Goal: Contribute content: Contribute content

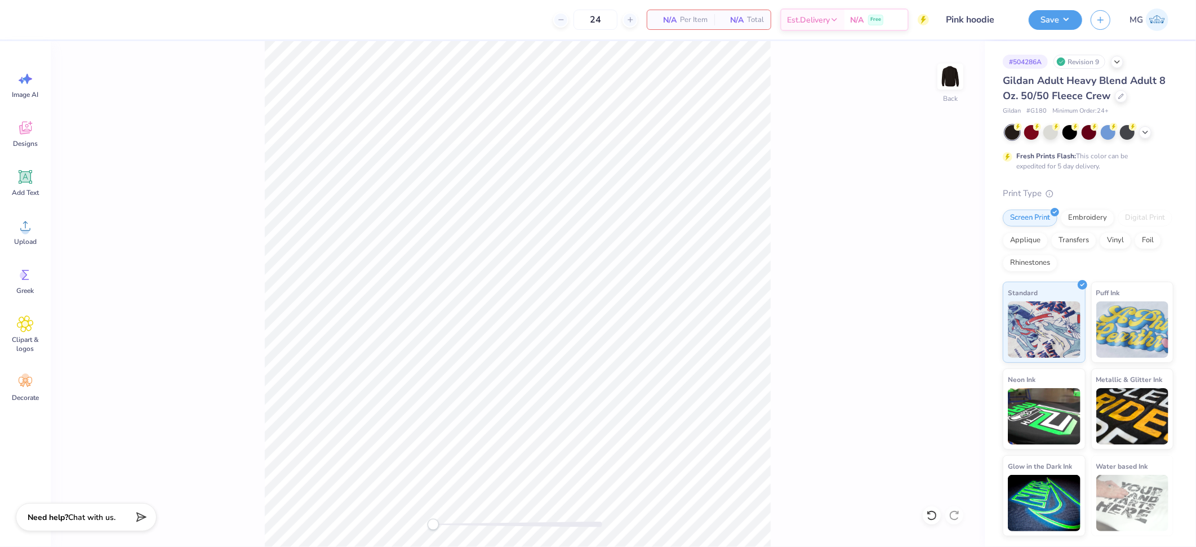
click at [208, 270] on div "Back" at bounding box center [518, 294] width 934 height 506
click at [30, 231] on icon at bounding box center [25, 225] width 17 height 17
click at [936, 242] on input "15.00" at bounding box center [942, 242] width 41 height 16
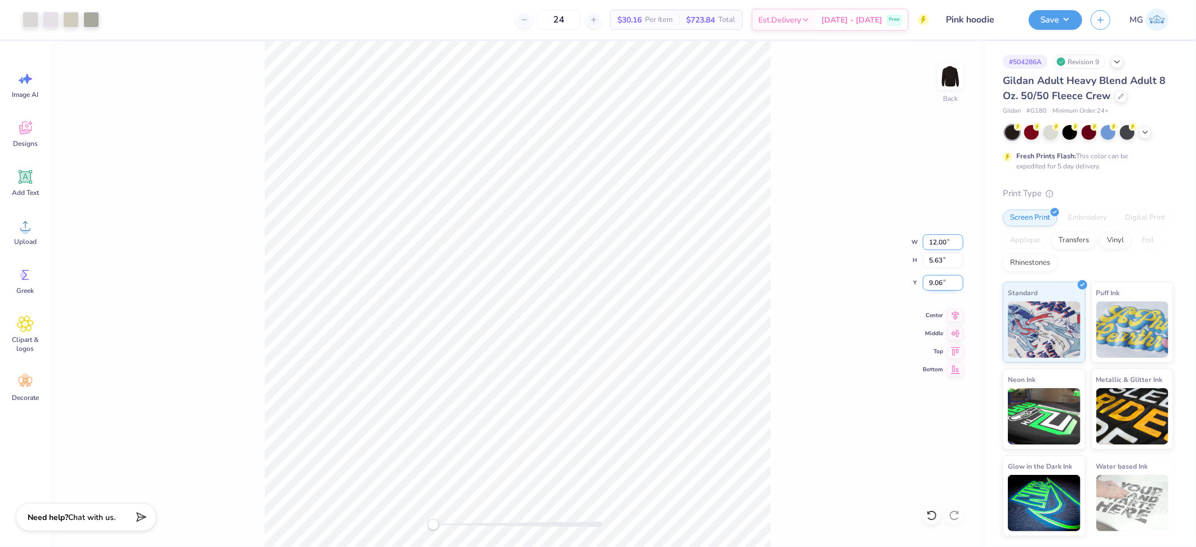
type input "12.00"
type input "4.51"
type input "9.62"
click at [809, 262] on div "Back W 12.00 12.00 " H 4.51 4.51 " Y 9.62 9.62 " Center Middle Top Bottom" at bounding box center [518, 294] width 934 height 506
click at [953, 314] on icon at bounding box center [955, 314] width 16 height 14
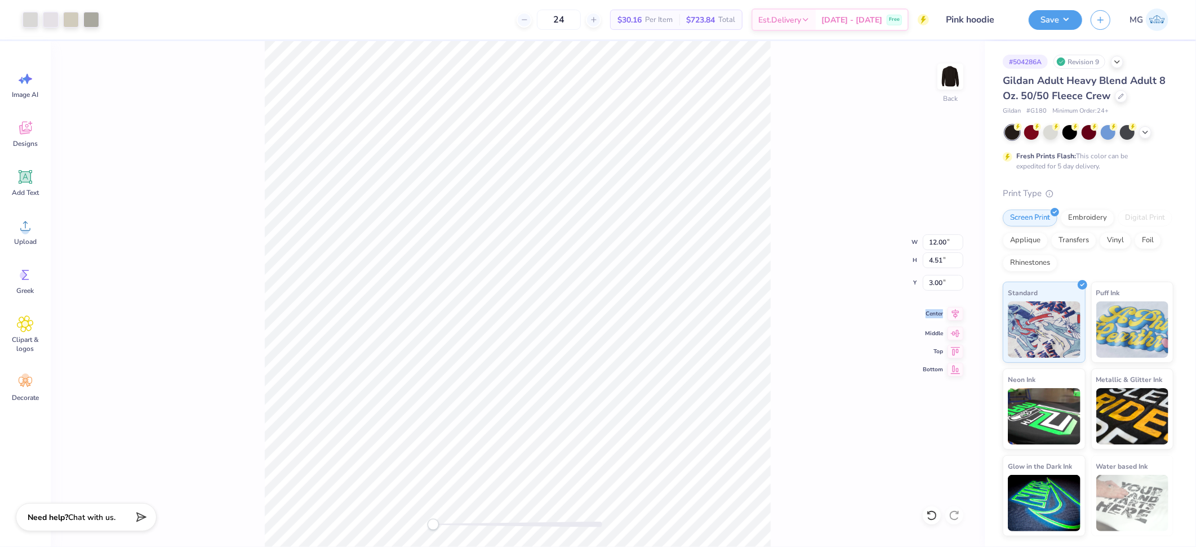
click at [953, 314] on icon at bounding box center [955, 314] width 16 height 14
click at [806, 242] on div "Back W 12.00 12.00 " H 4.51 4.51 " Y 3.00 3.00 " Center Middle Top Bottom" at bounding box center [518, 294] width 934 height 506
click at [666, 323] on div "Back" at bounding box center [518, 294] width 934 height 506
click at [795, 136] on div "Back" at bounding box center [518, 294] width 934 height 506
click at [1070, 33] on div "Save MG" at bounding box center [1111, 19] width 167 height 39
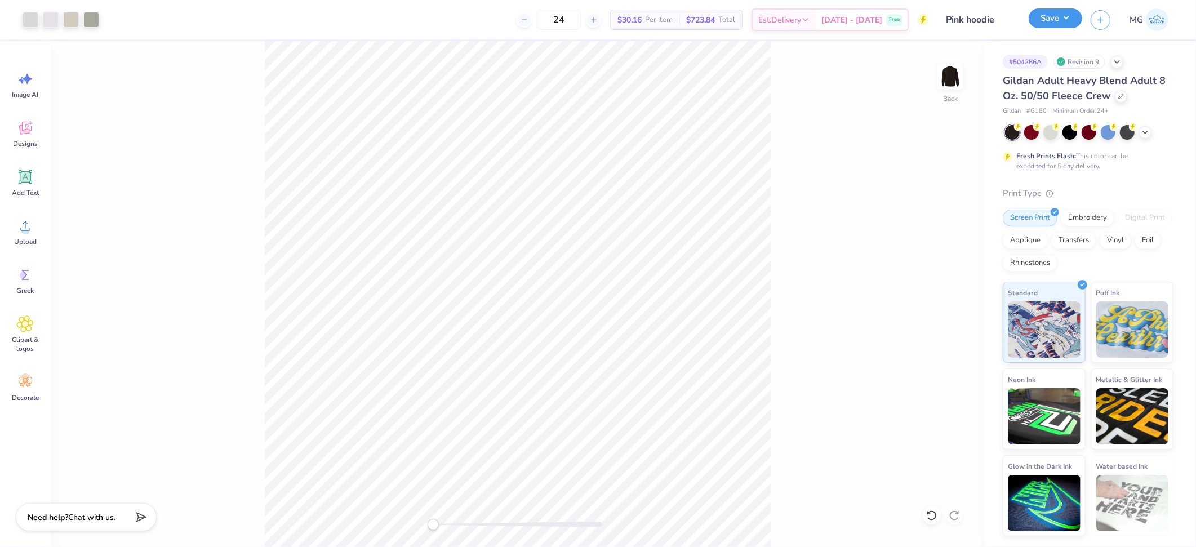
click at [1073, 20] on button "Save" at bounding box center [1054, 18] width 53 height 20
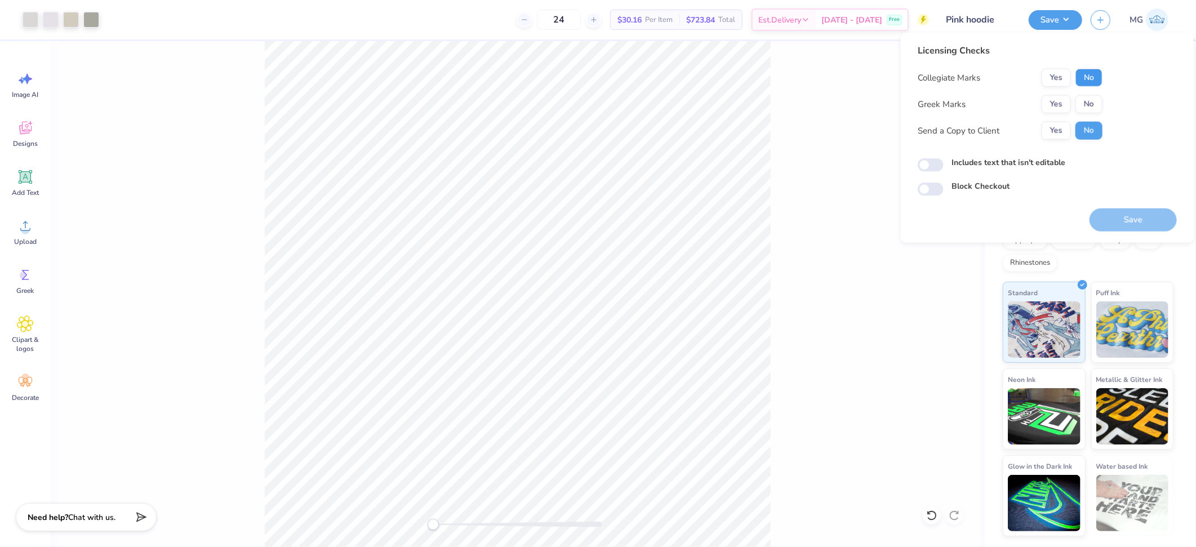
click at [1095, 80] on button "No" at bounding box center [1088, 78] width 27 height 18
click at [1054, 105] on button "Yes" at bounding box center [1055, 104] width 29 height 18
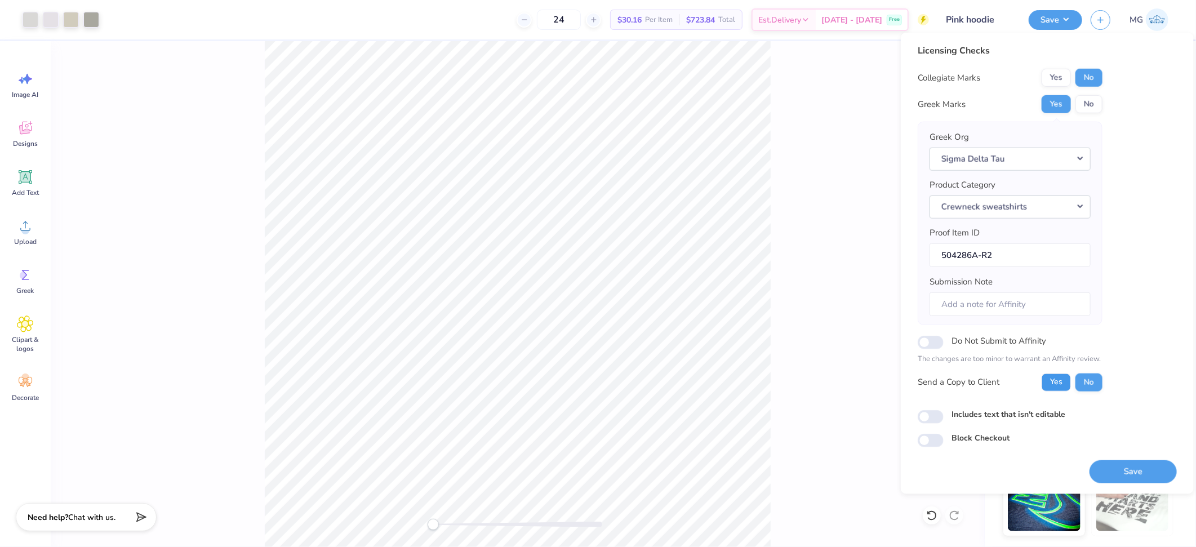
click at [1052, 386] on button "Yes" at bounding box center [1055, 382] width 29 height 18
click at [927, 414] on input "Includes text that isn't editable" at bounding box center [930, 417] width 26 height 14
checkbox input "true"
click at [1130, 471] on button "Save" at bounding box center [1132, 471] width 87 height 23
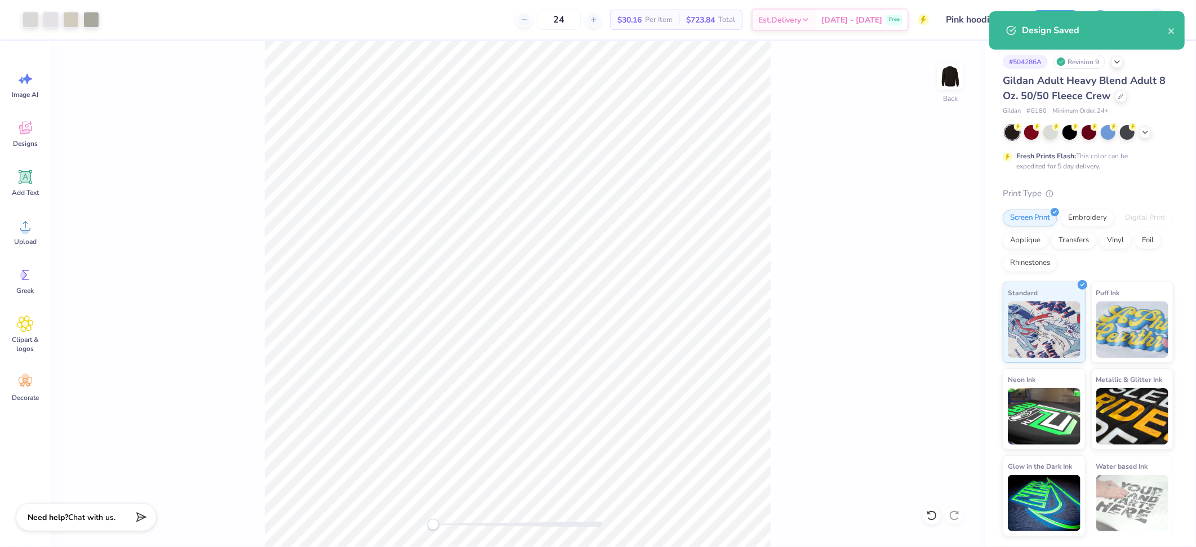
click at [838, 187] on div "Back" at bounding box center [518, 294] width 934 height 506
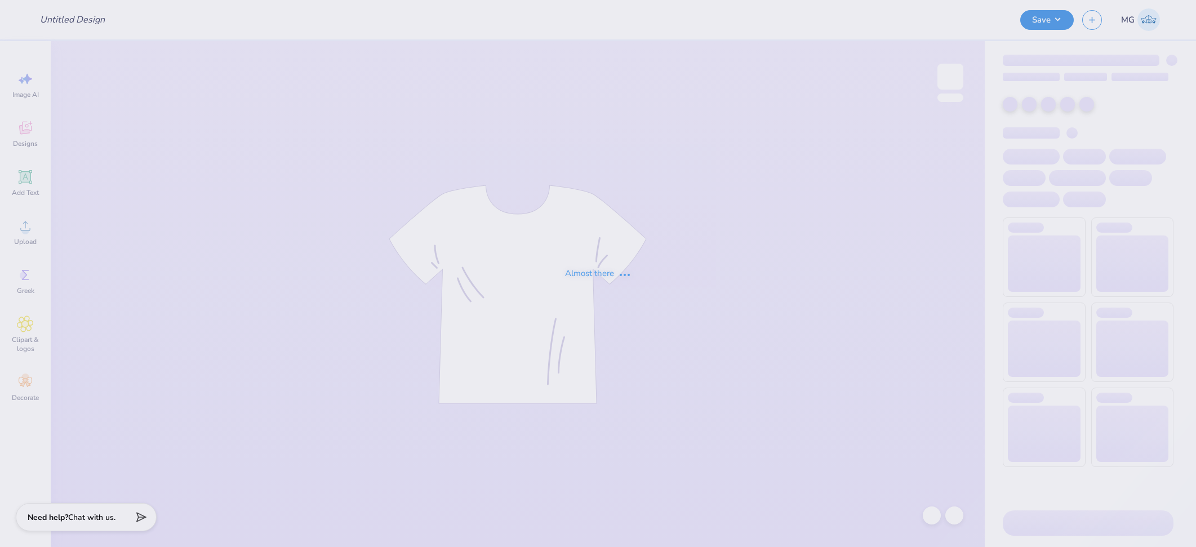
type input "Alpha Gamma Delta mock neck"
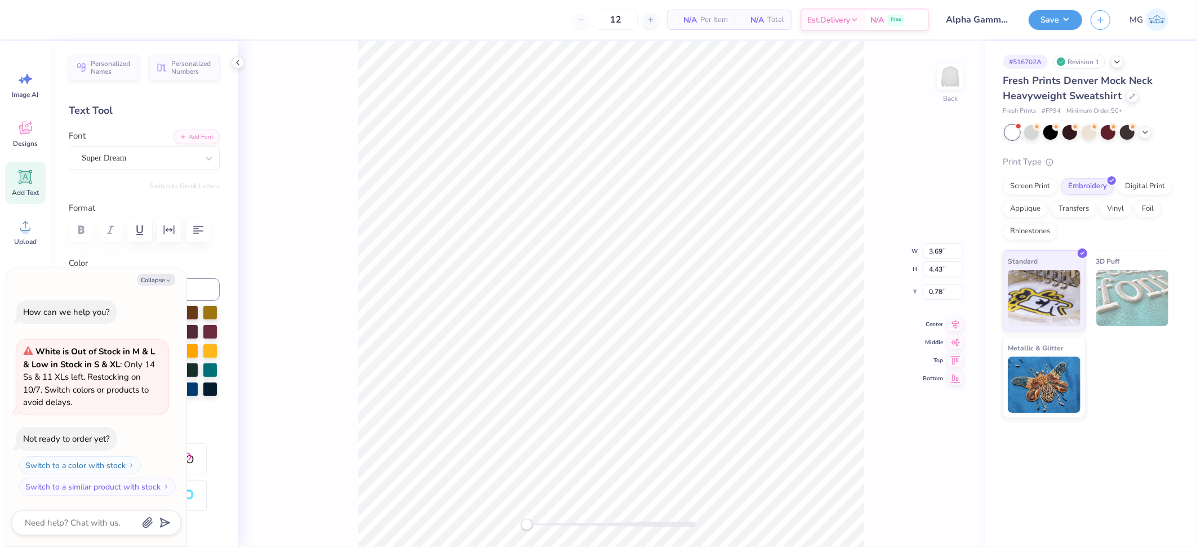
type textarea "x"
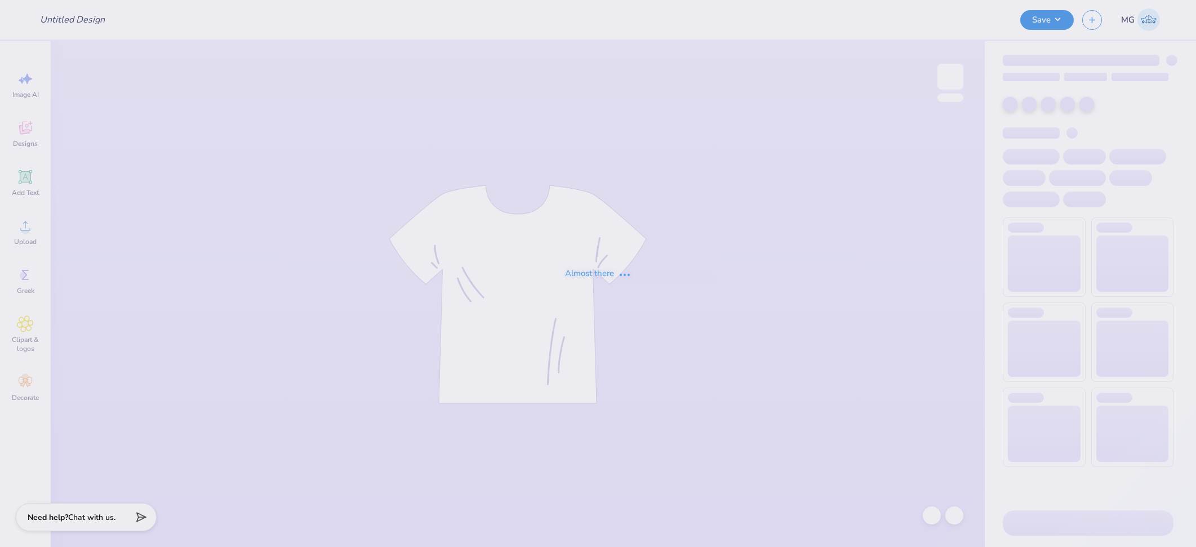
type input "Phi Alpha Delta Fall PR"
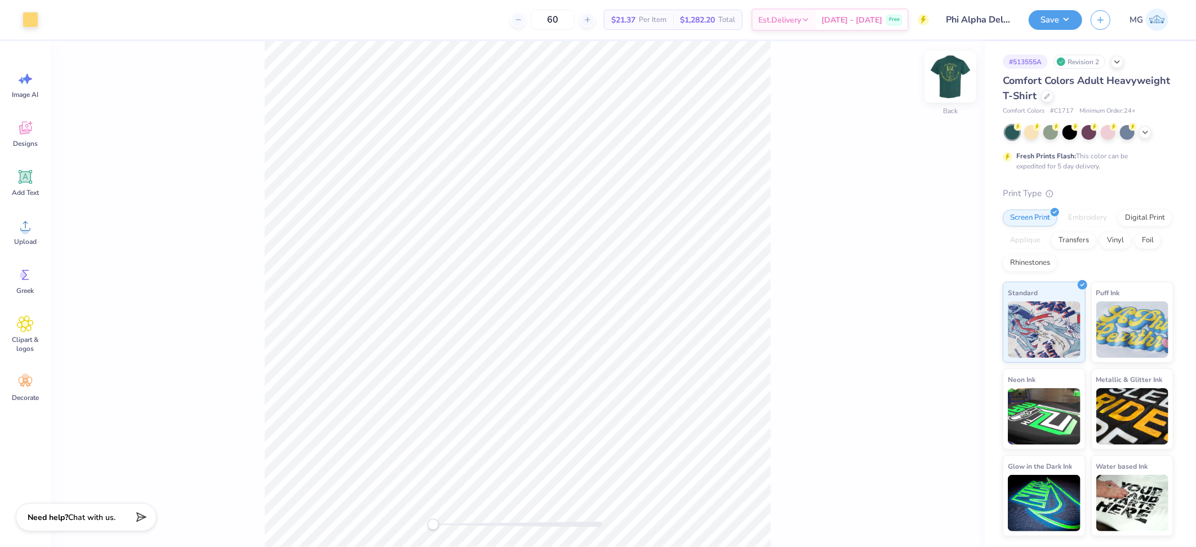
click at [943, 70] on img at bounding box center [949, 76] width 45 height 45
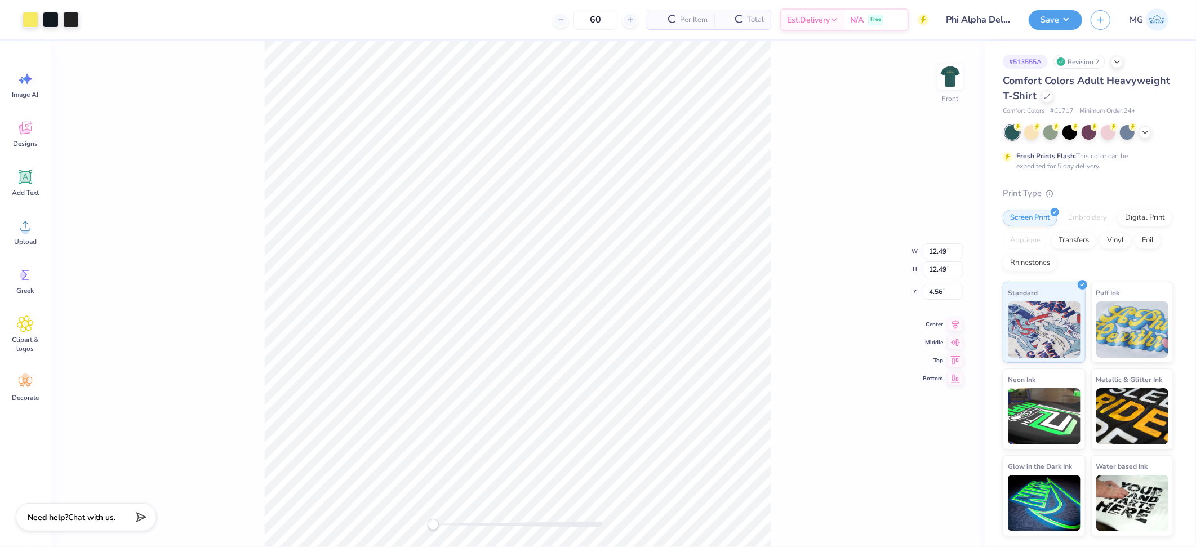
click at [778, 173] on div "Front W 12.49 12.49 " H 12.49 12.49 " Y 4.56 4.56 " Center Middle Top Bottom" at bounding box center [518, 294] width 934 height 506
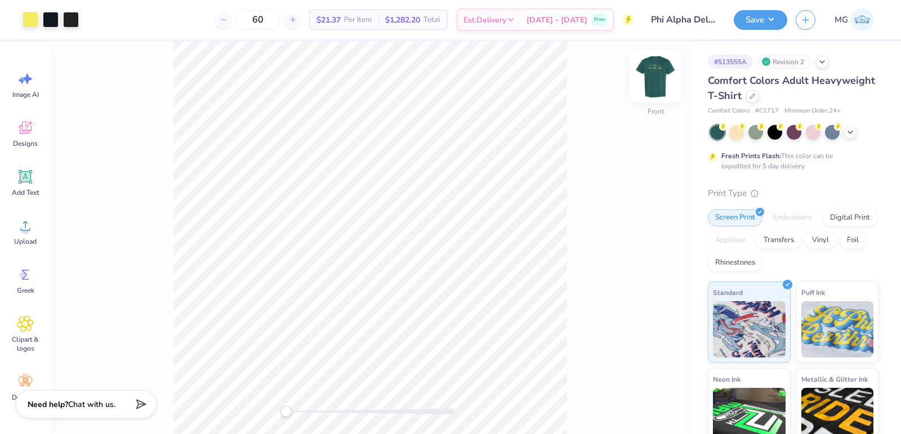
click at [656, 73] on img at bounding box center [655, 76] width 45 height 45
click at [587, 135] on div "Back" at bounding box center [370, 237] width 639 height 393
